Goal: Transaction & Acquisition: Purchase product/service

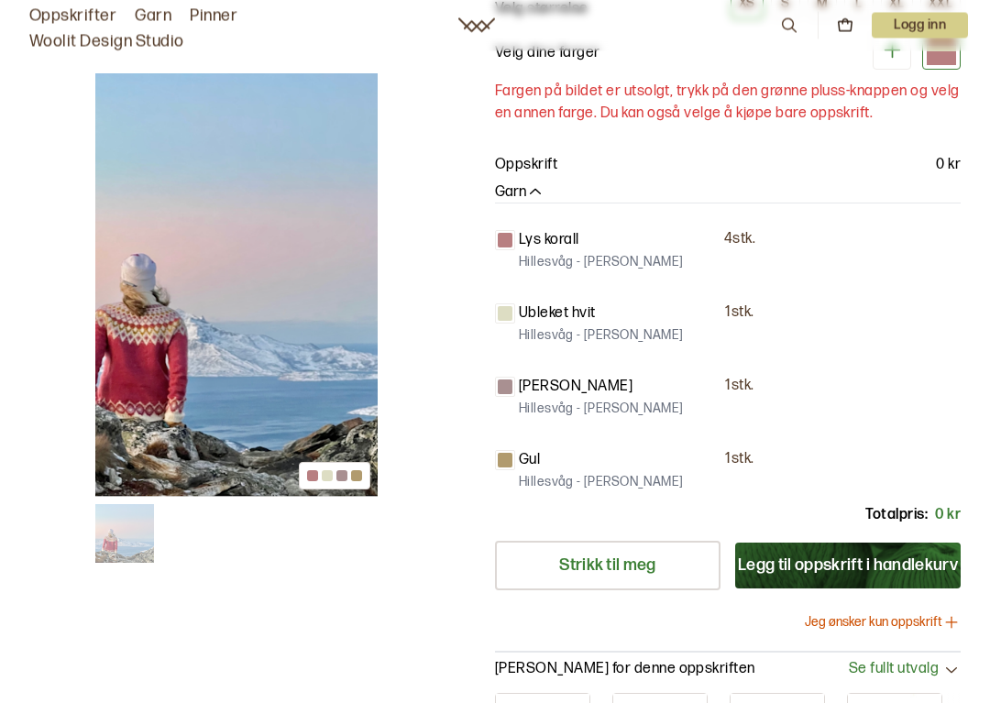
scroll to position [274, 0]
click at [135, 365] on img at bounding box center [236, 284] width 282 height 423
click at [131, 370] on img at bounding box center [236, 284] width 282 height 423
click at [152, 377] on img at bounding box center [236, 284] width 282 height 423
click at [147, 358] on img at bounding box center [236, 284] width 282 height 423
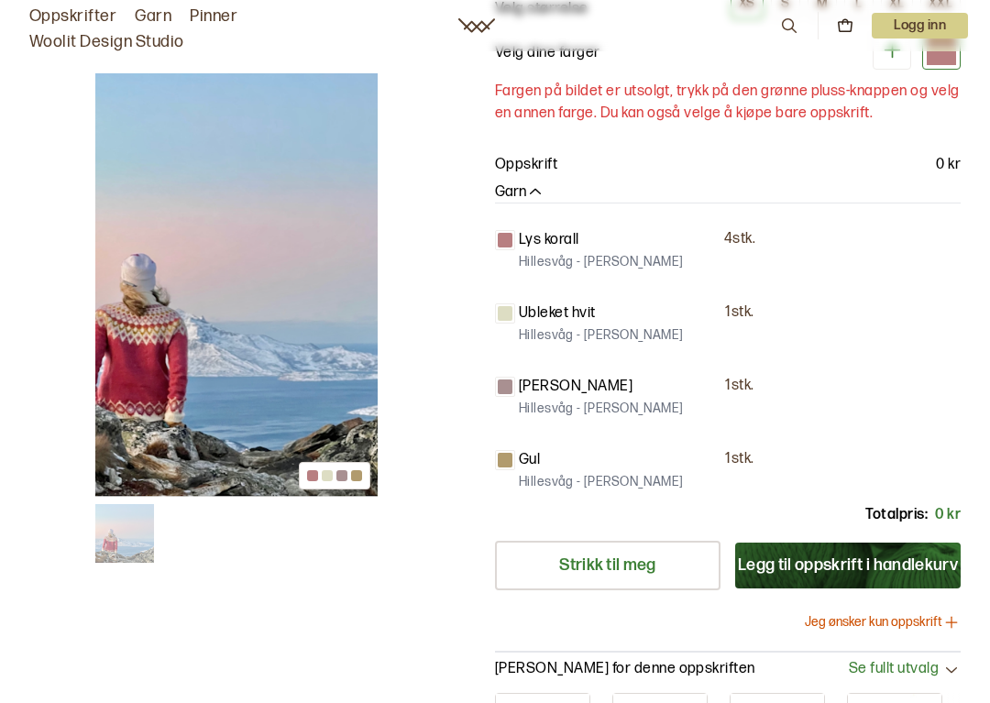
click at [123, 376] on img at bounding box center [236, 284] width 282 height 423
click at [168, 360] on img at bounding box center [236, 284] width 282 height 423
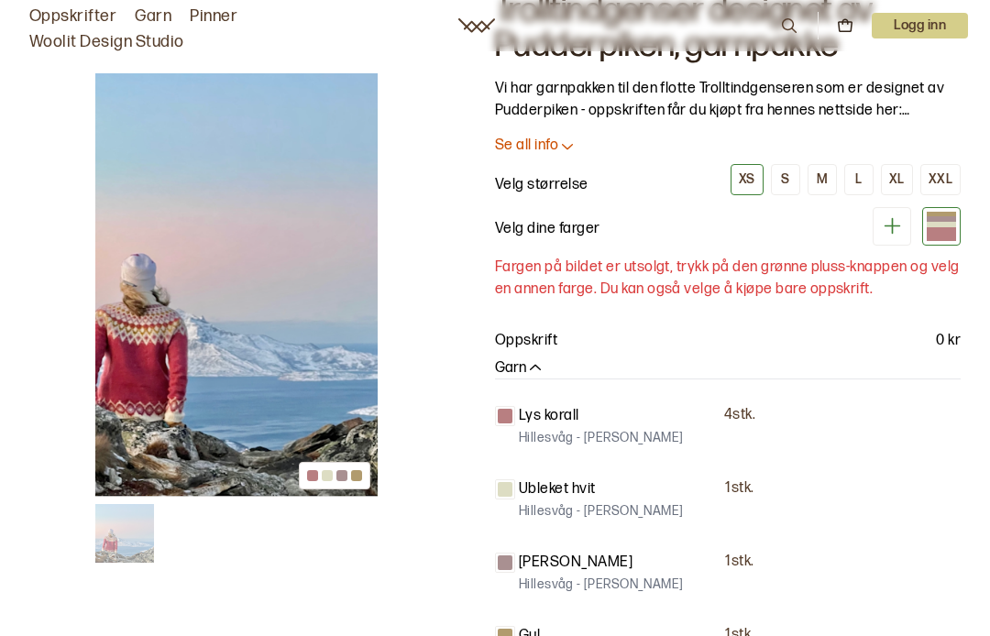
scroll to position [97, 0]
click at [171, 362] on img at bounding box center [236, 284] width 282 height 423
click at [160, 378] on img at bounding box center [236, 284] width 282 height 423
click at [170, 367] on img at bounding box center [236, 284] width 282 height 423
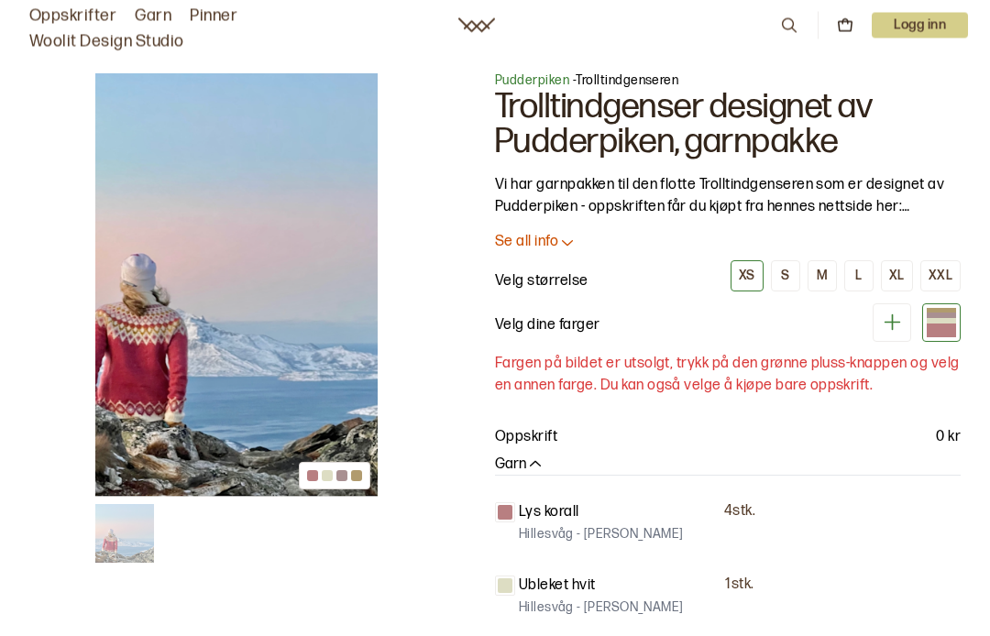
scroll to position [0, 0]
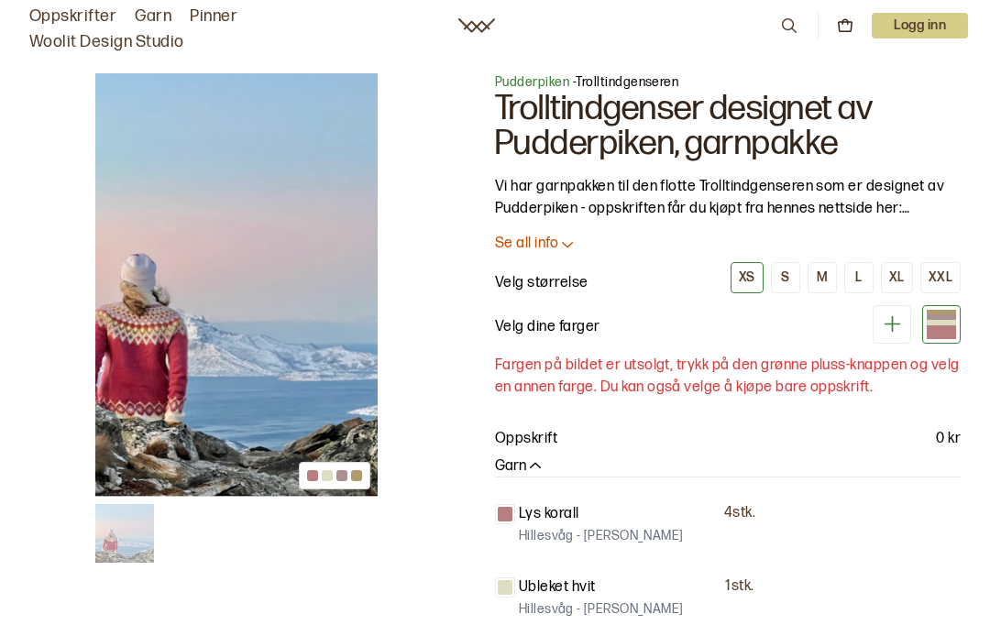
click at [163, 343] on img at bounding box center [236, 284] width 282 height 423
click at [143, 353] on img at bounding box center [236, 284] width 282 height 423
click at [139, 339] on img at bounding box center [236, 284] width 282 height 423
click at [189, 302] on img at bounding box center [236, 284] width 282 height 423
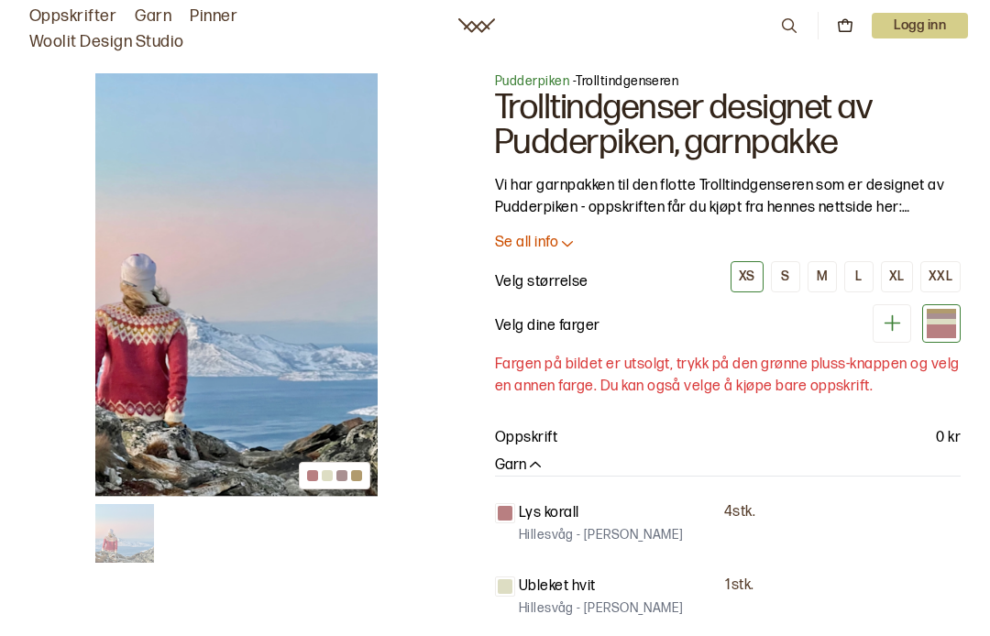
click at [122, 520] on img at bounding box center [124, 533] width 59 height 59
click at [117, 520] on img at bounding box center [124, 533] width 59 height 59
click at [142, 324] on img at bounding box center [236, 284] width 282 height 423
